Goal: Check status: Check status

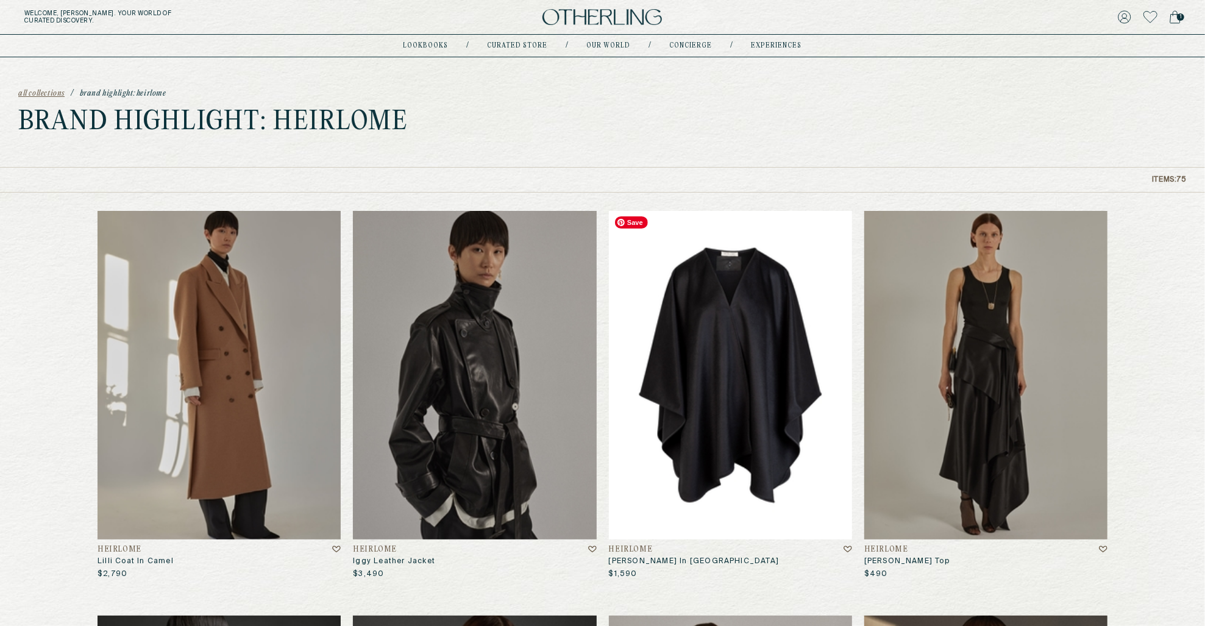
click at [736, 376] on img at bounding box center [730, 375] width 243 height 328
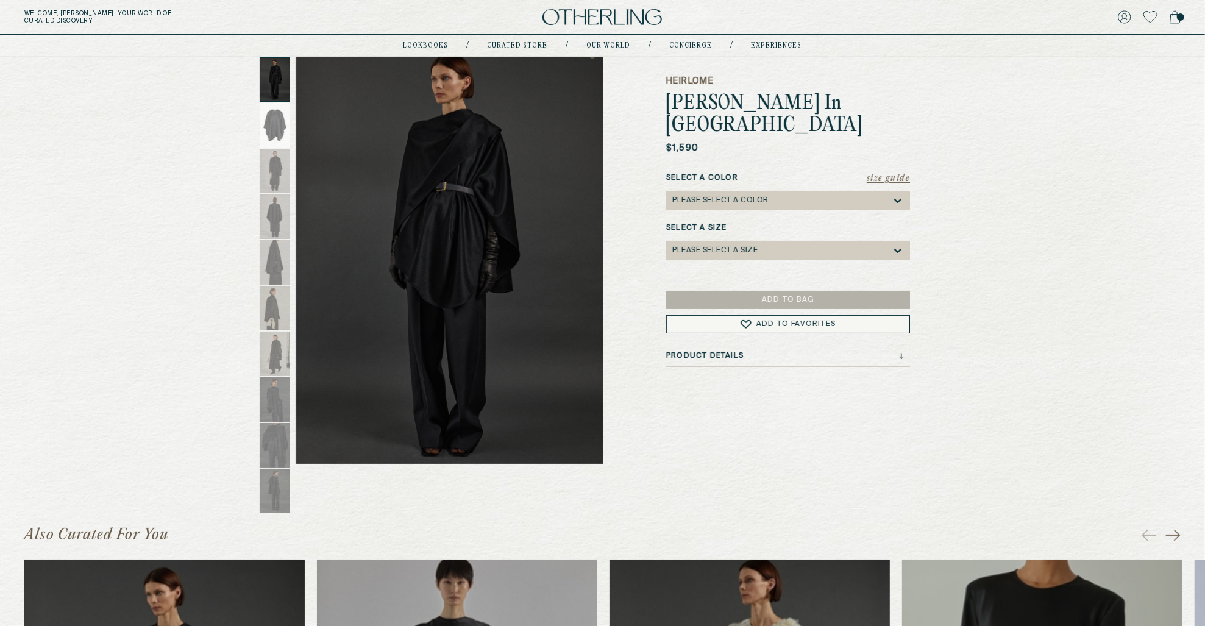
scroll to position [88, 0]
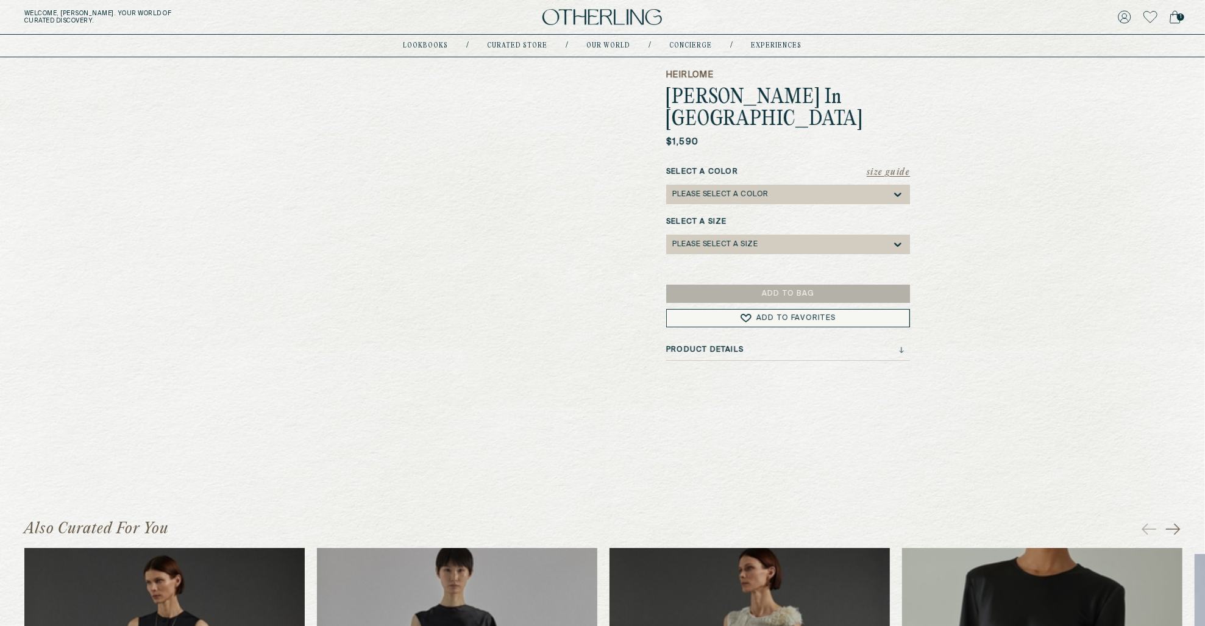
click at [723, 346] on h3 "Product Details" at bounding box center [704, 350] width 77 height 9
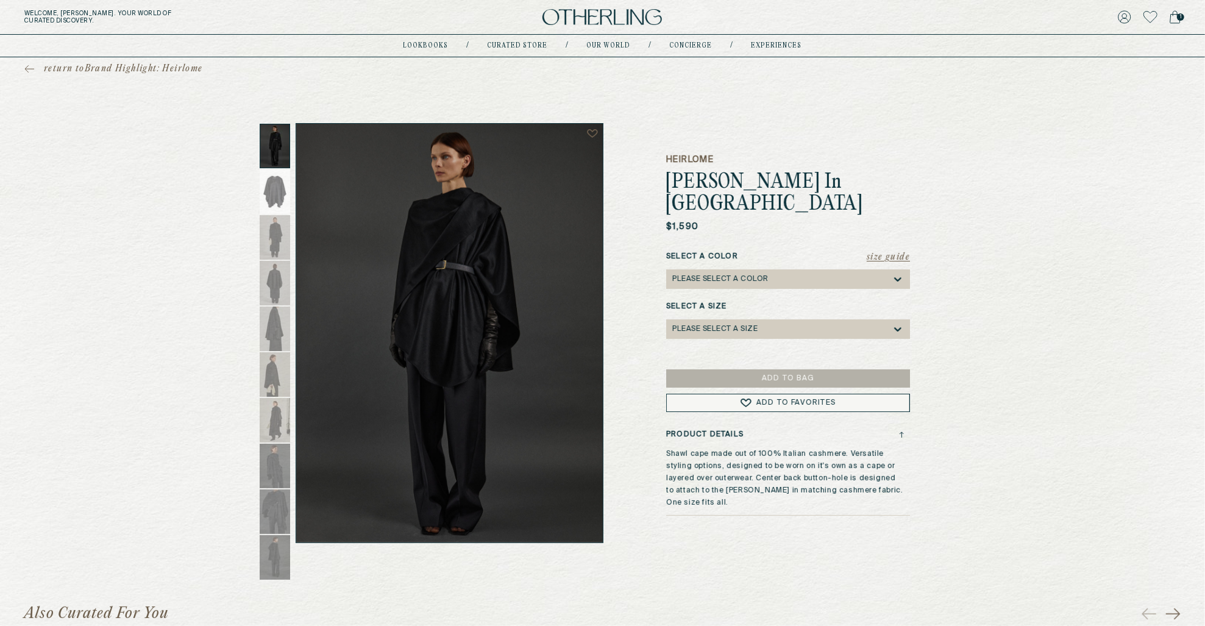
scroll to position [5, 0]
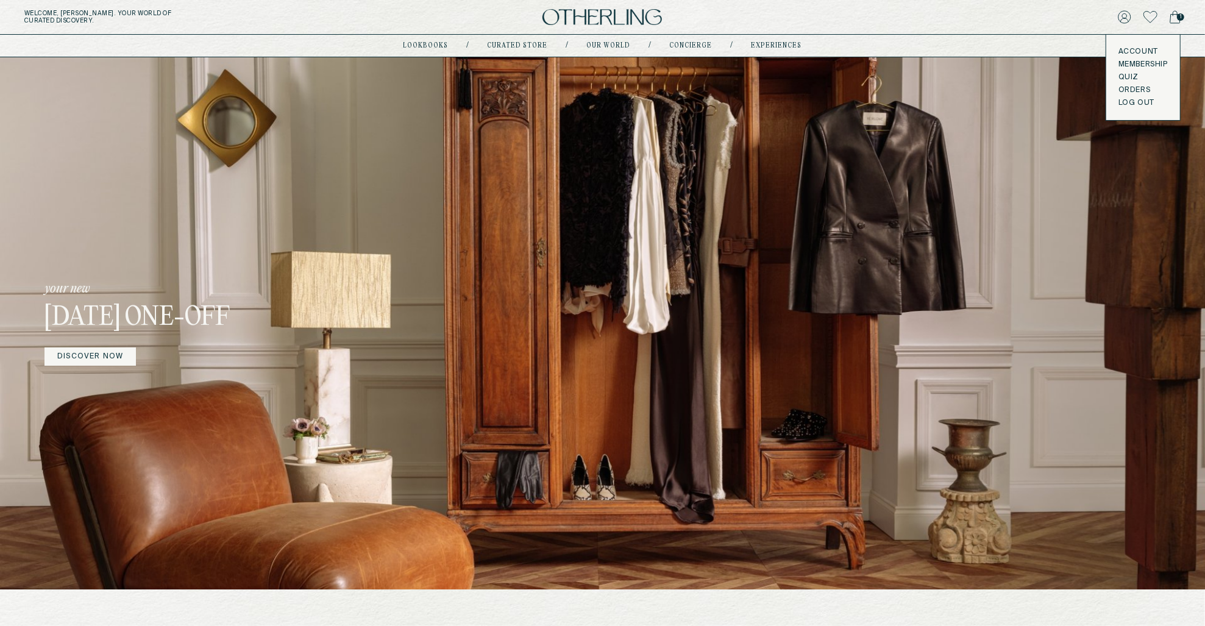
click at [1131, 88] on link "Orders" at bounding box center [1142, 90] width 49 height 10
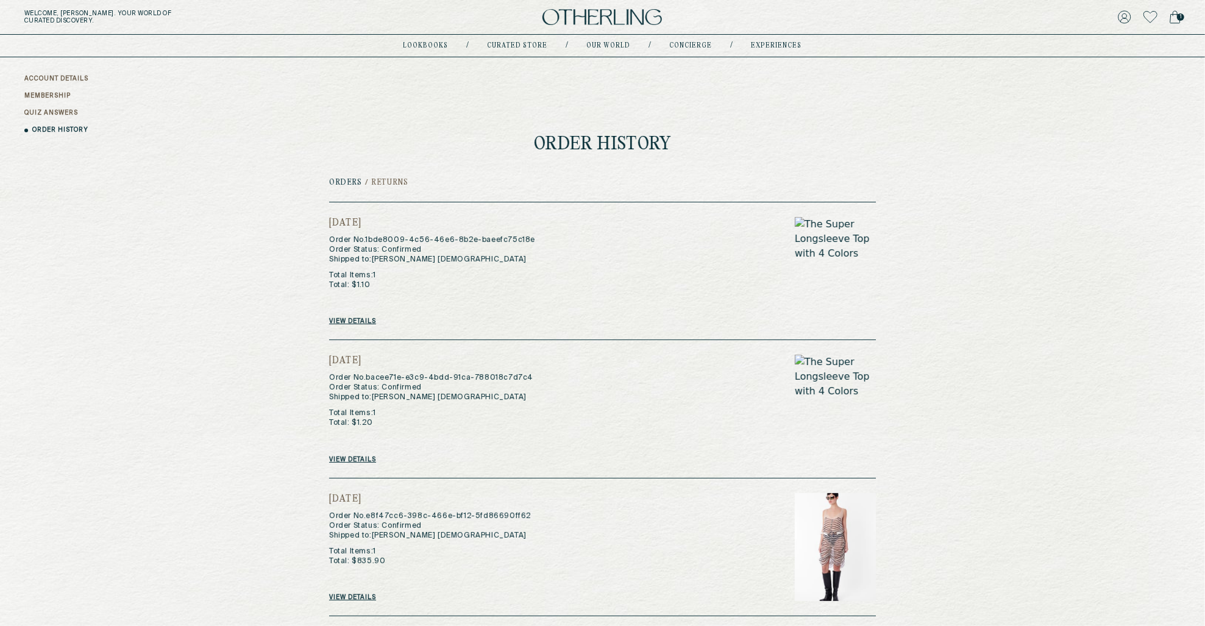
click at [367, 324] on link "View details" at bounding box center [352, 321] width 47 height 7
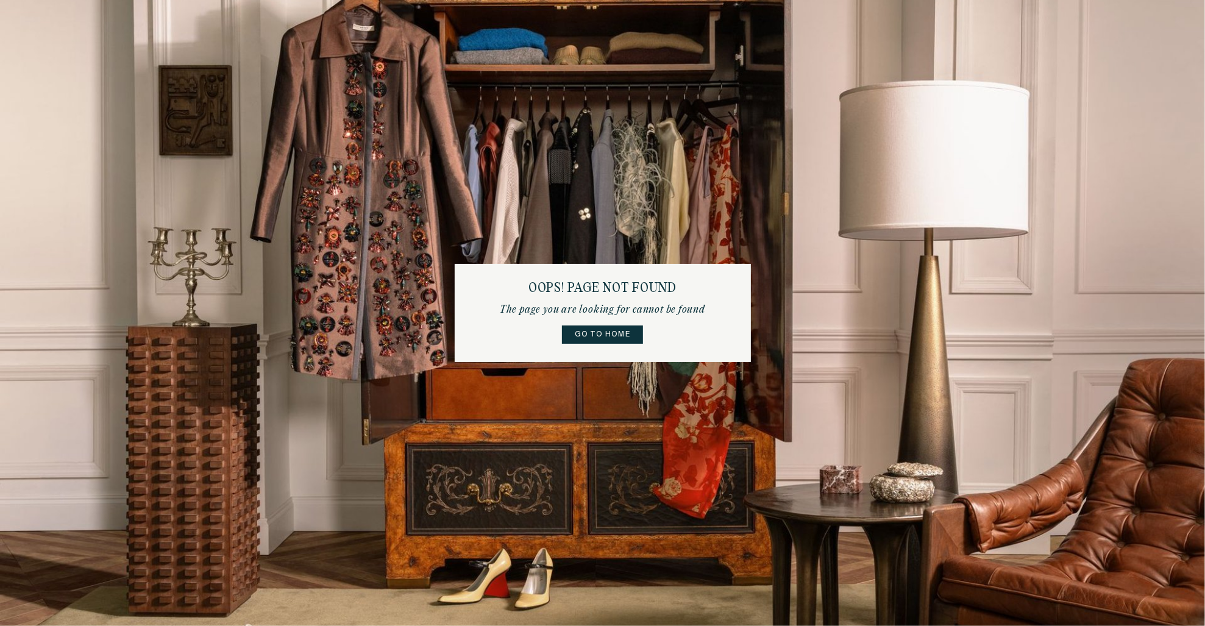
click at [602, 330] on link "Go to home" at bounding box center [602, 334] width 81 height 18
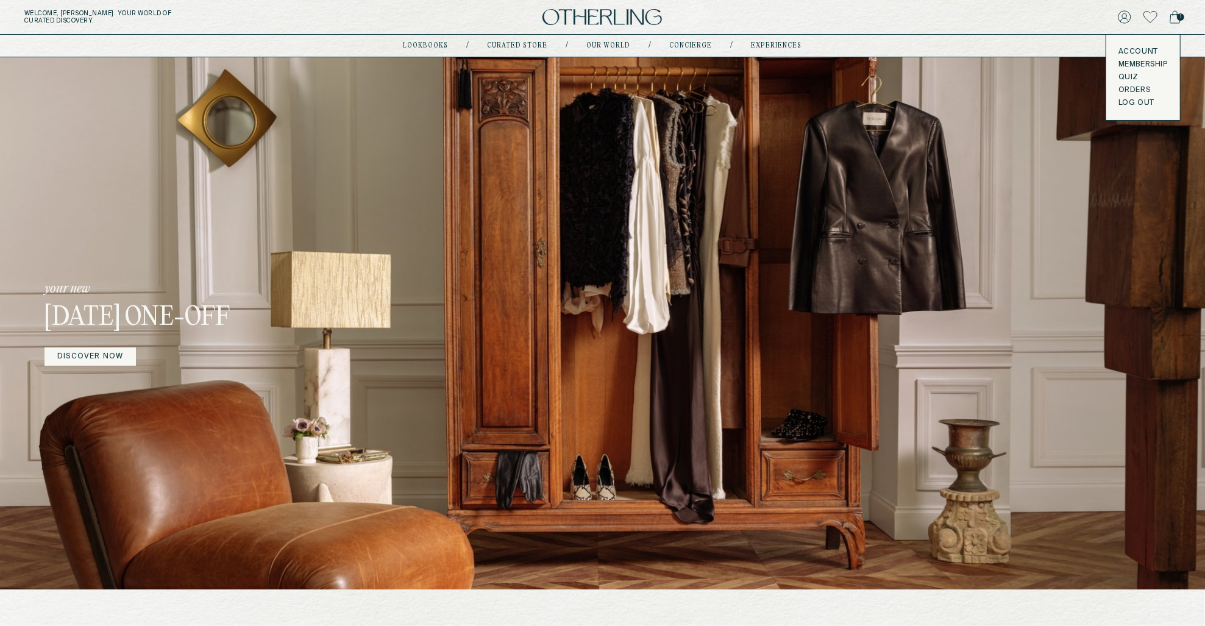
click at [1123, 90] on link "Orders" at bounding box center [1142, 90] width 49 height 10
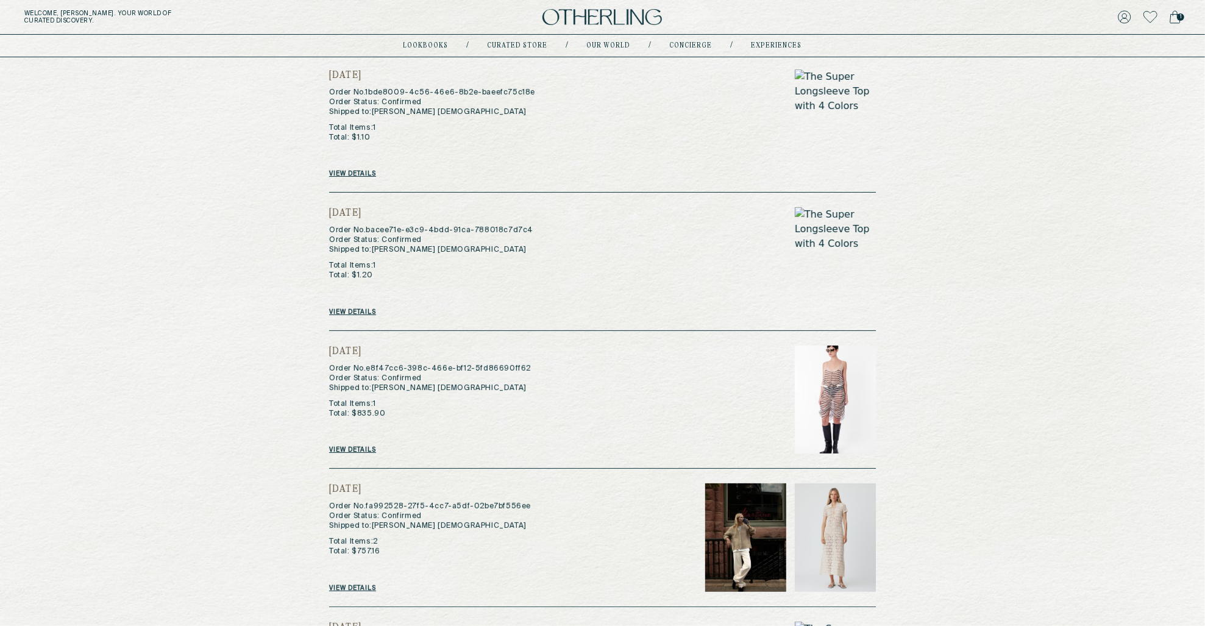
scroll to position [155, 0]
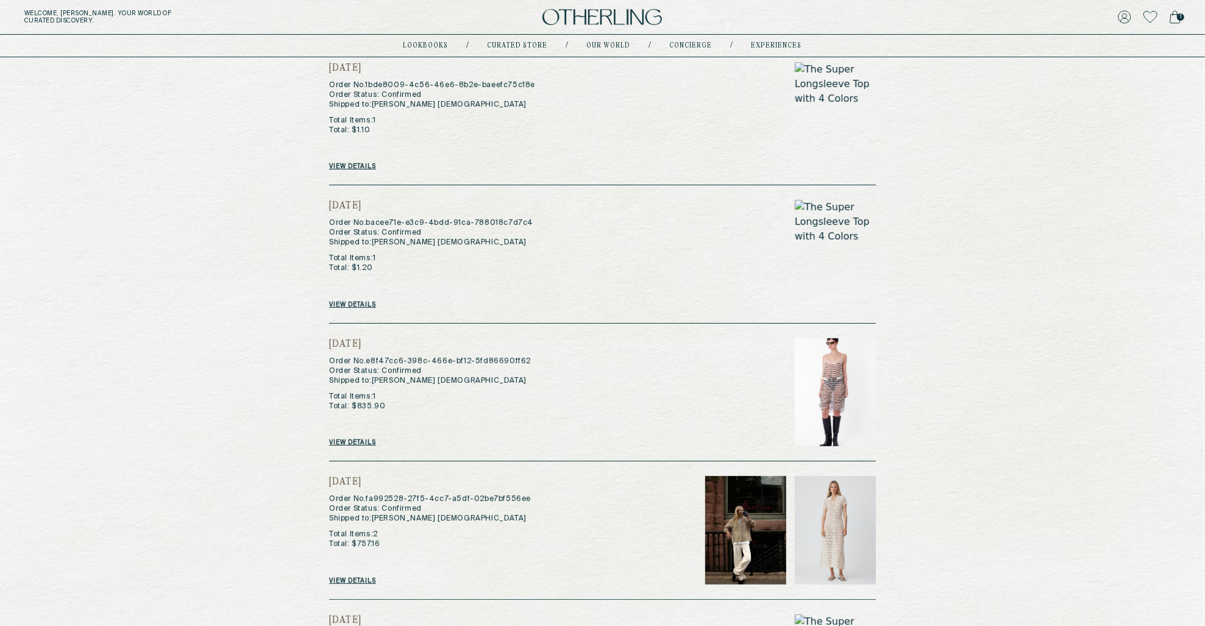
click at [358, 441] on link "View details" at bounding box center [352, 442] width 47 height 7
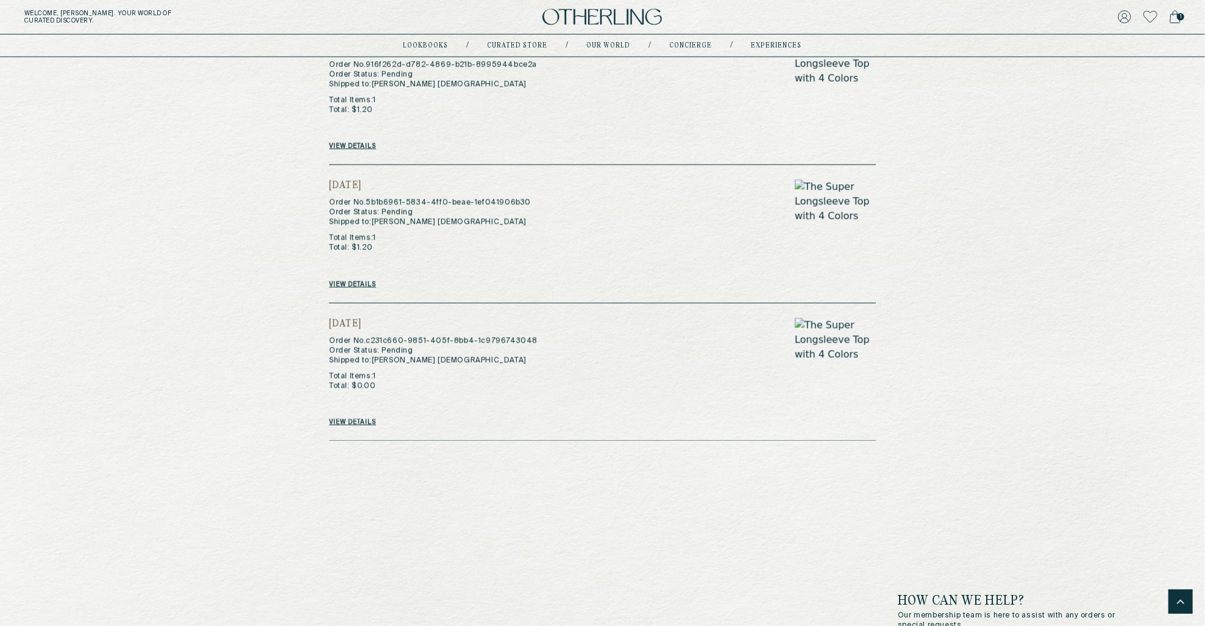
scroll to position [1806, 0]
